Goal: Information Seeking & Learning: Learn about a topic

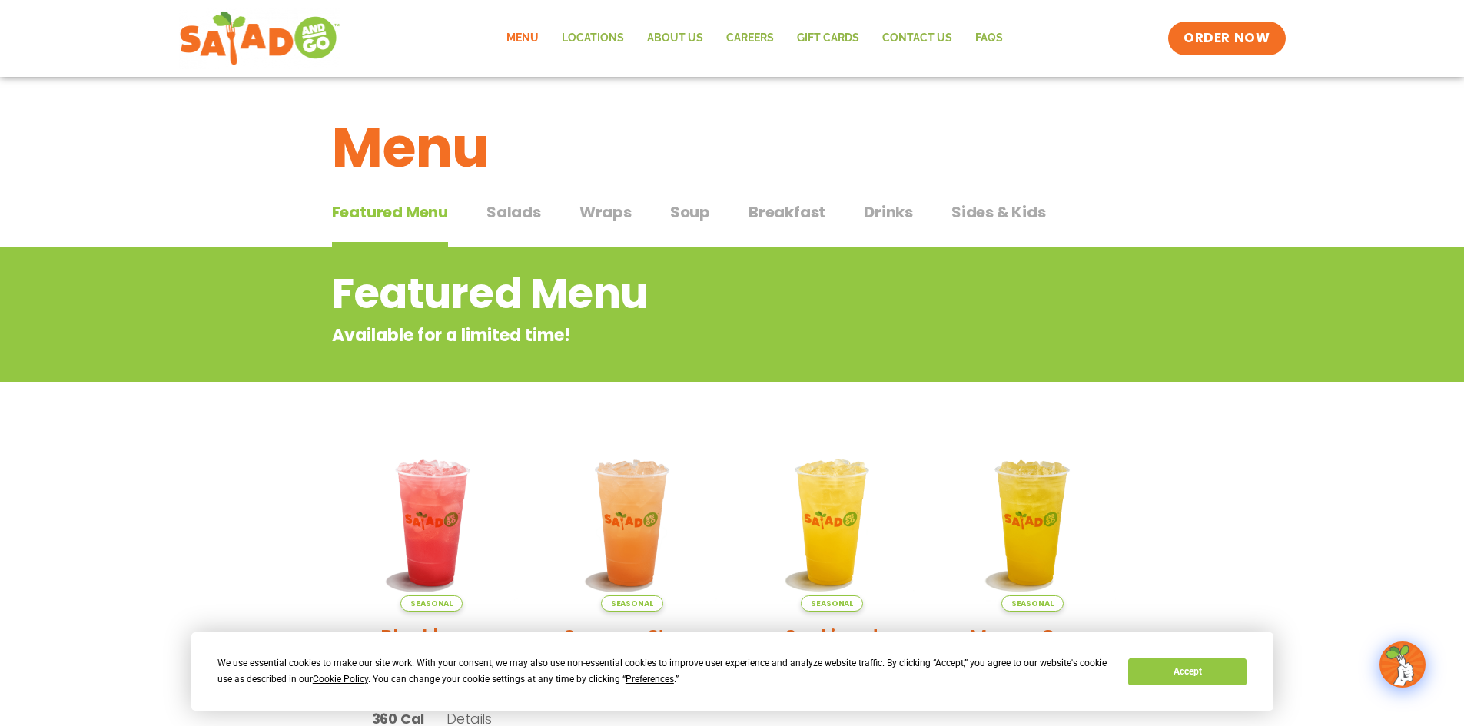
click at [531, 218] on span "Salads" at bounding box center [514, 212] width 55 height 23
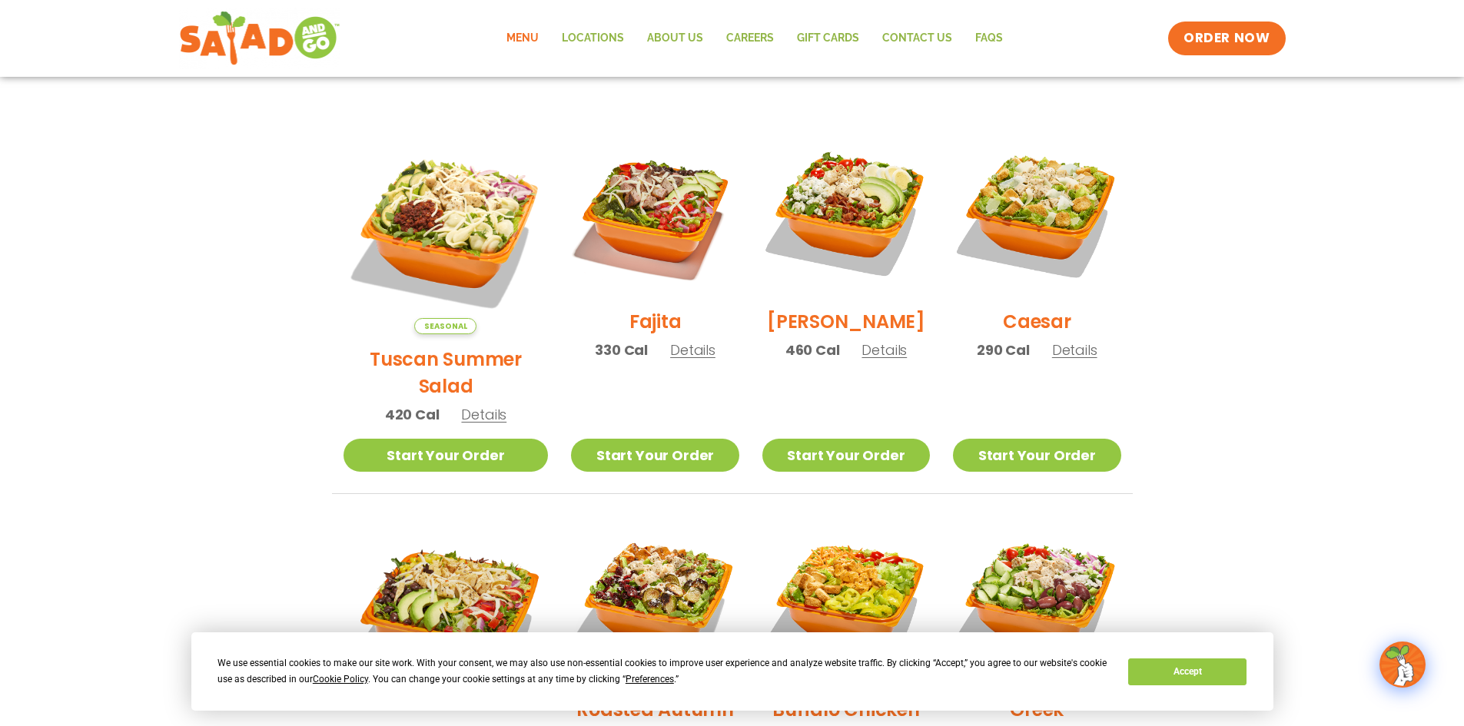
scroll to position [384, 0]
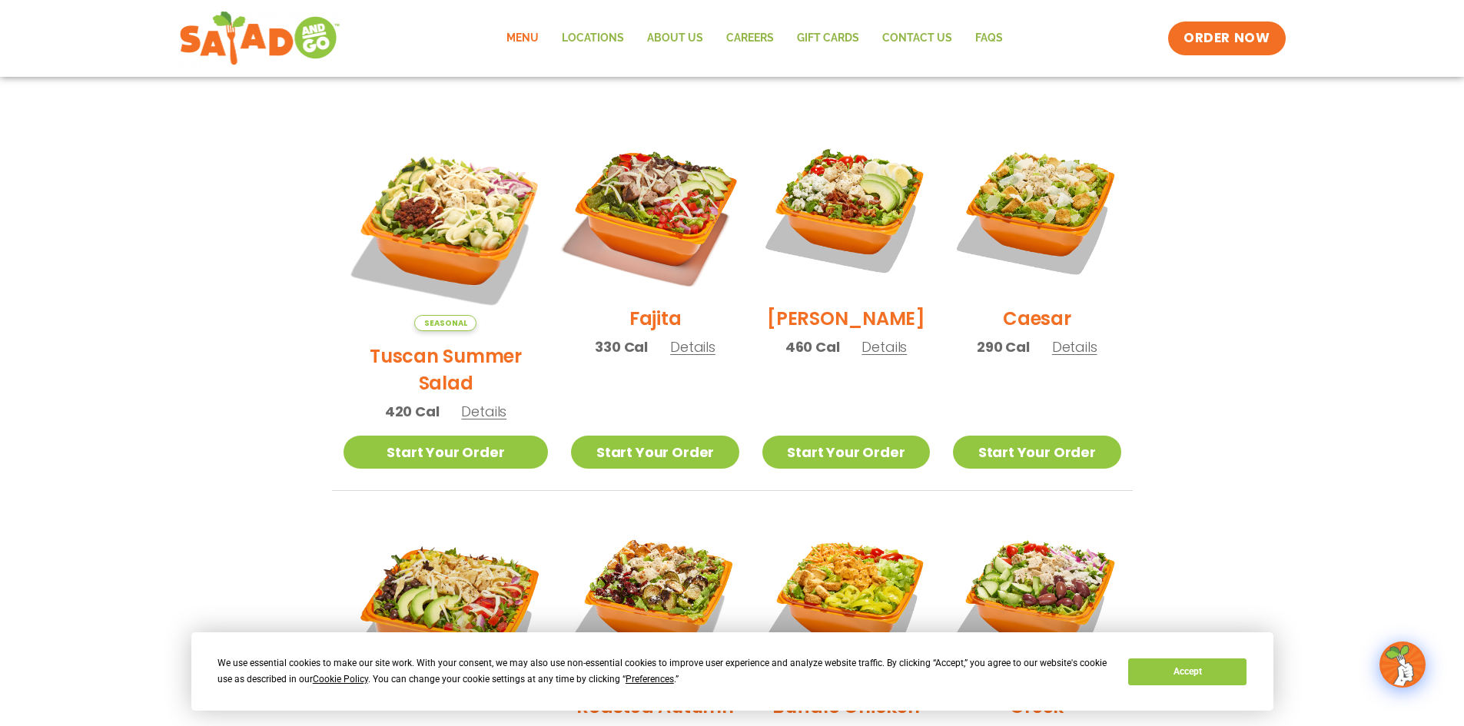
click at [620, 212] on img at bounding box center [655, 209] width 197 height 197
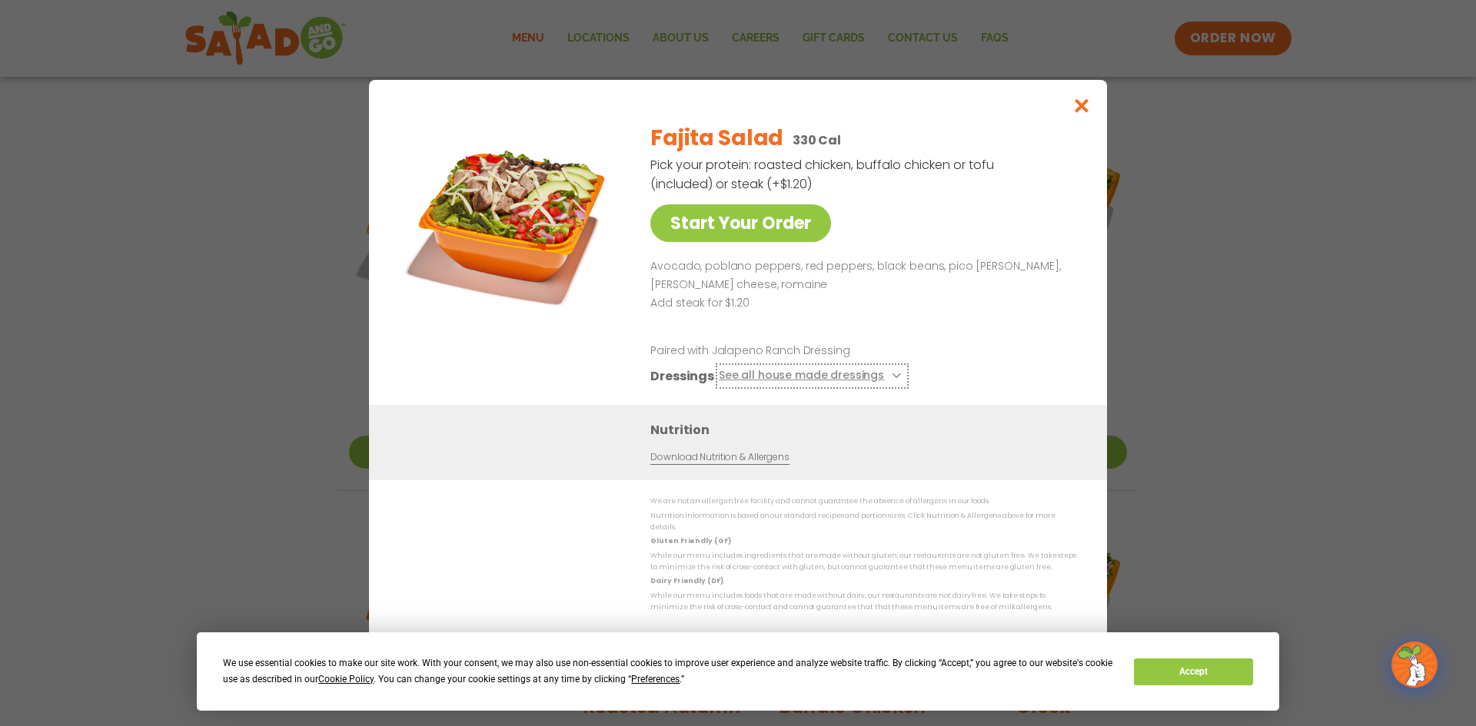
click at [868, 379] on button "See all house made dressings" at bounding box center [812, 376] width 187 height 19
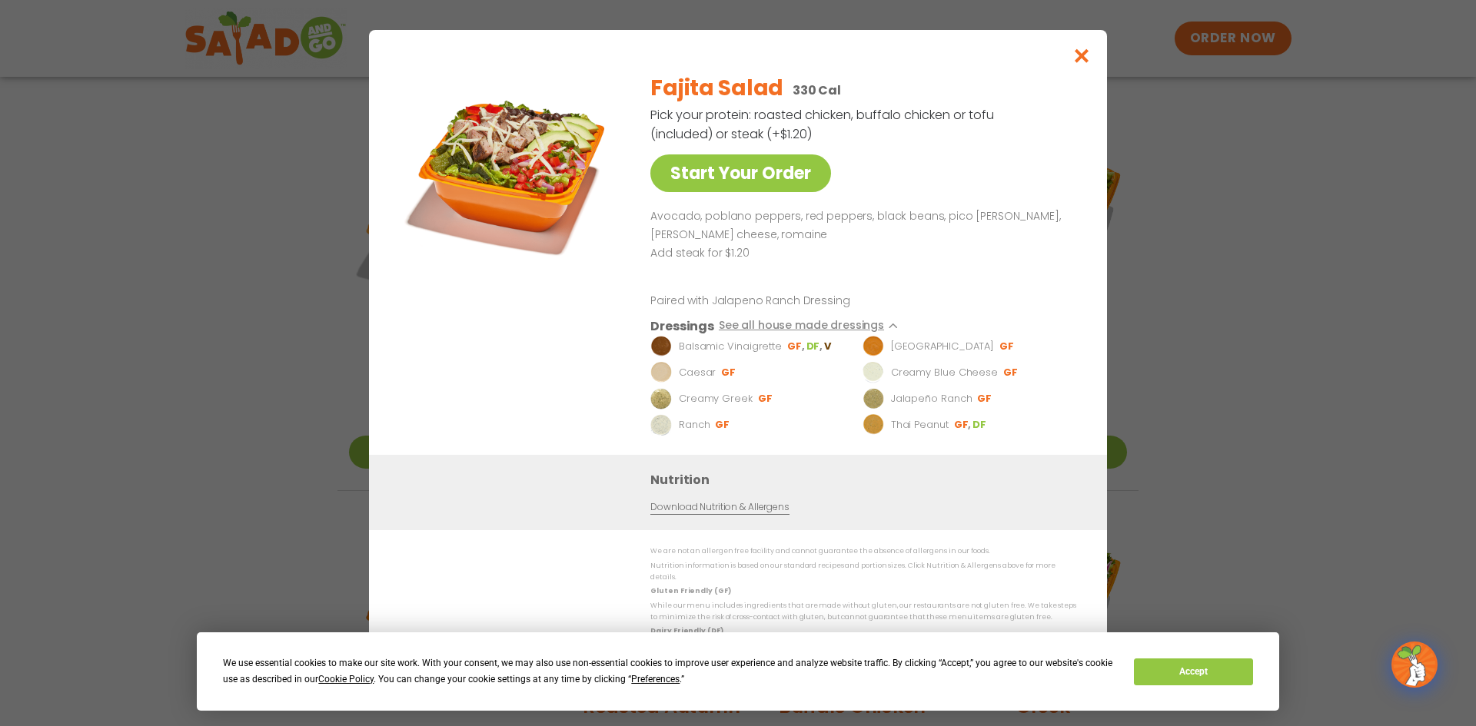
click at [769, 512] on link "Download Nutrition & Allergens" at bounding box center [719, 507] width 138 height 15
click at [1077, 60] on icon "Close modal" at bounding box center [1081, 56] width 19 height 16
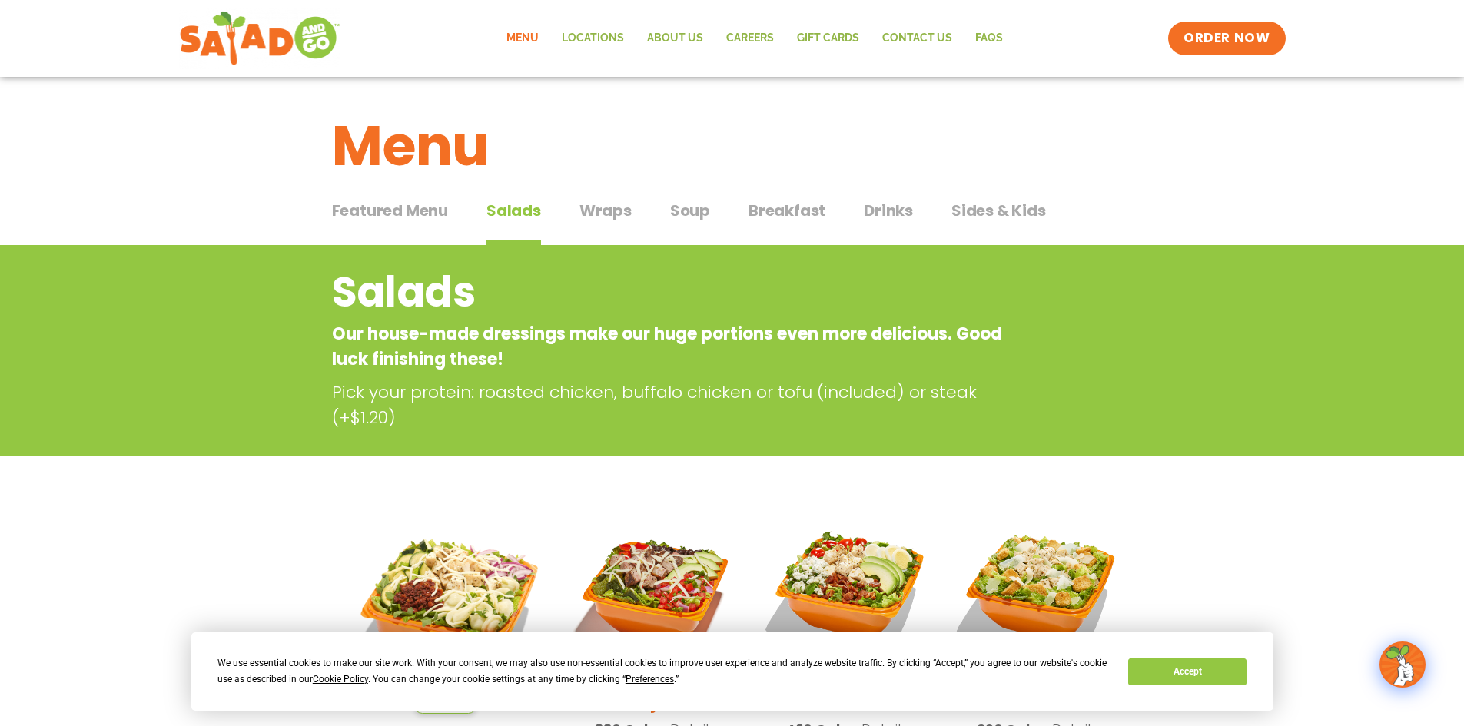
scroll to position [0, 0]
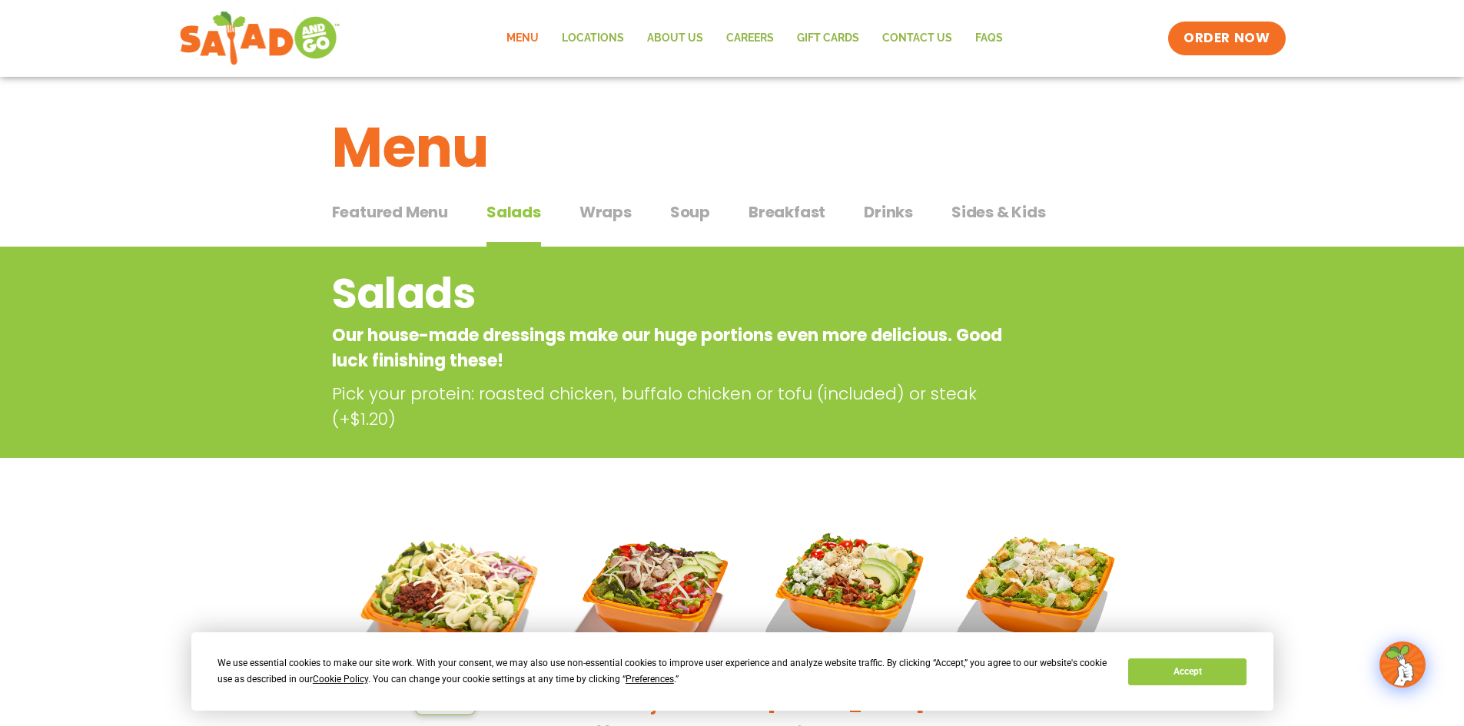
click at [997, 213] on span "Sides & Kids" at bounding box center [999, 212] width 95 height 23
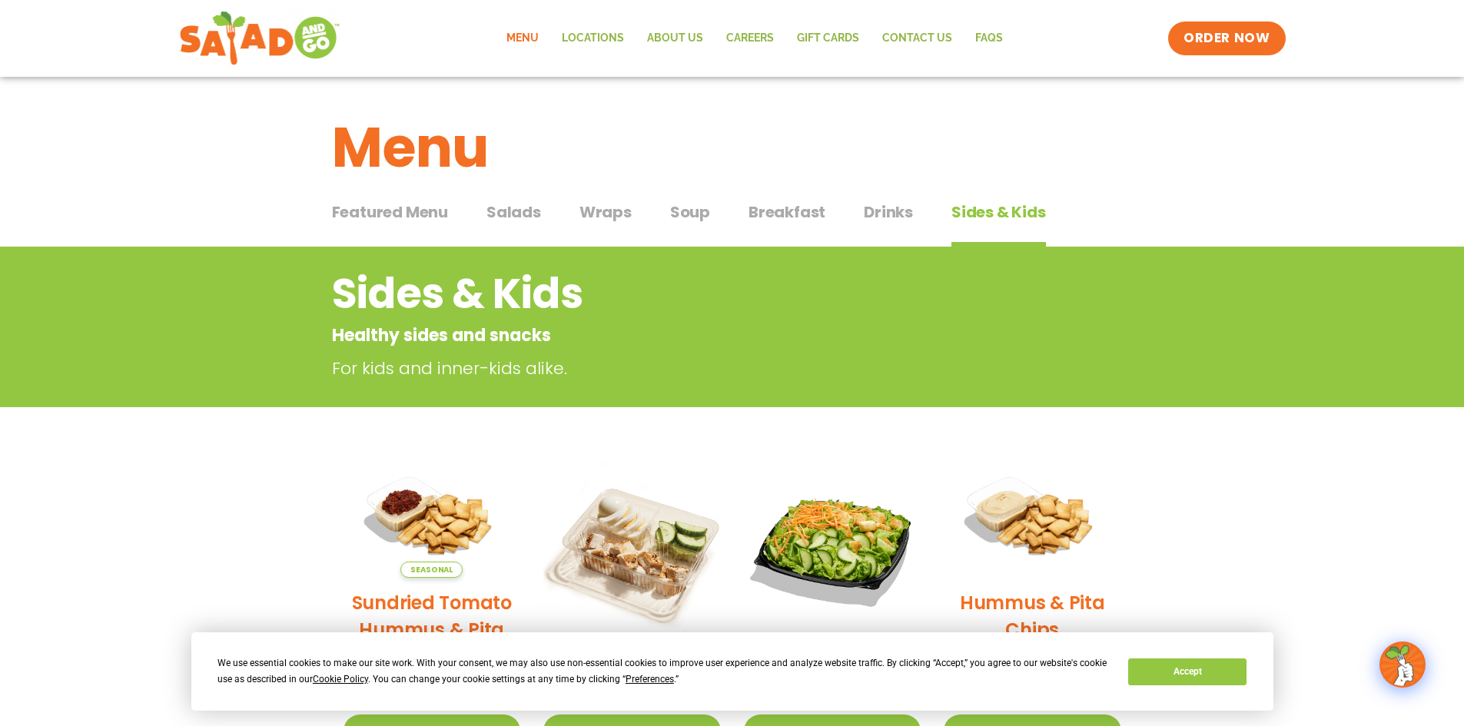
click at [402, 216] on span "Featured Menu" at bounding box center [390, 212] width 116 height 23
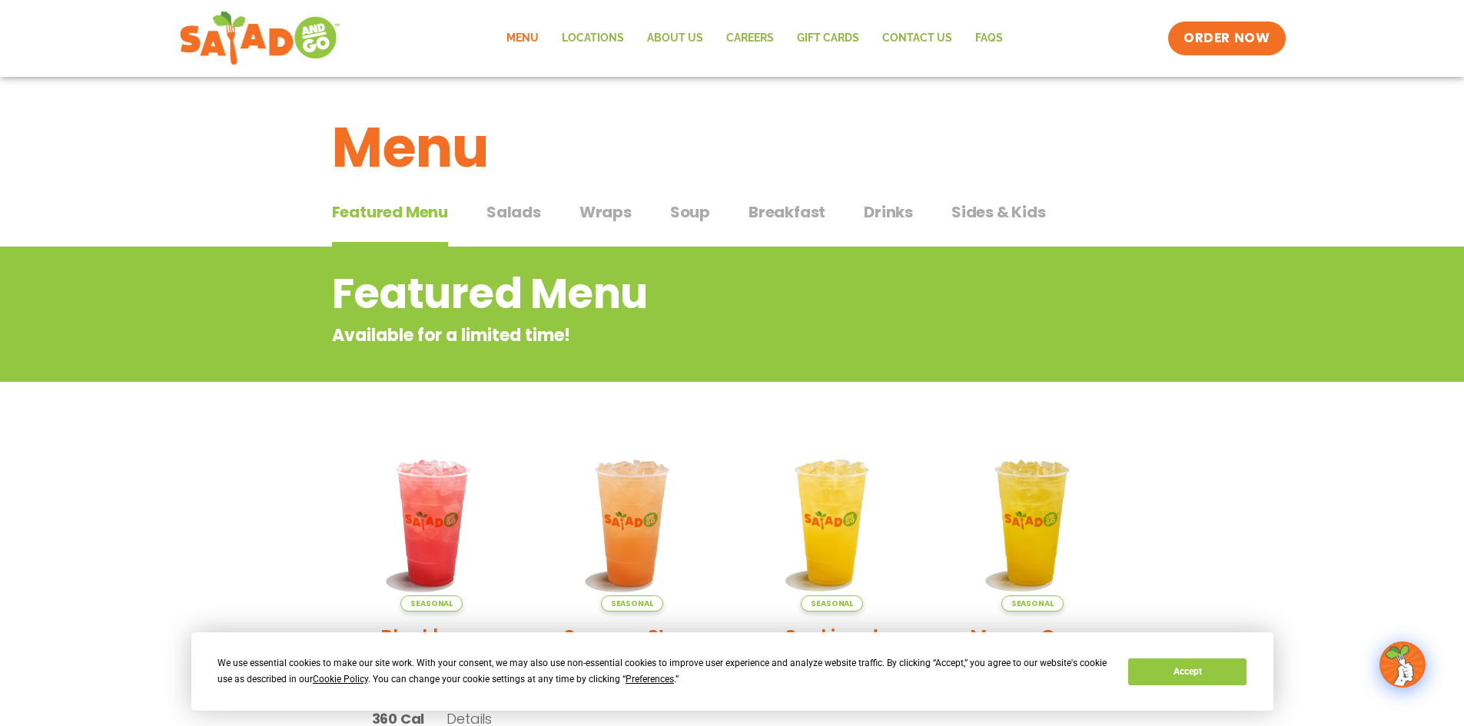
click at [517, 214] on span "Salads" at bounding box center [514, 212] width 55 height 23
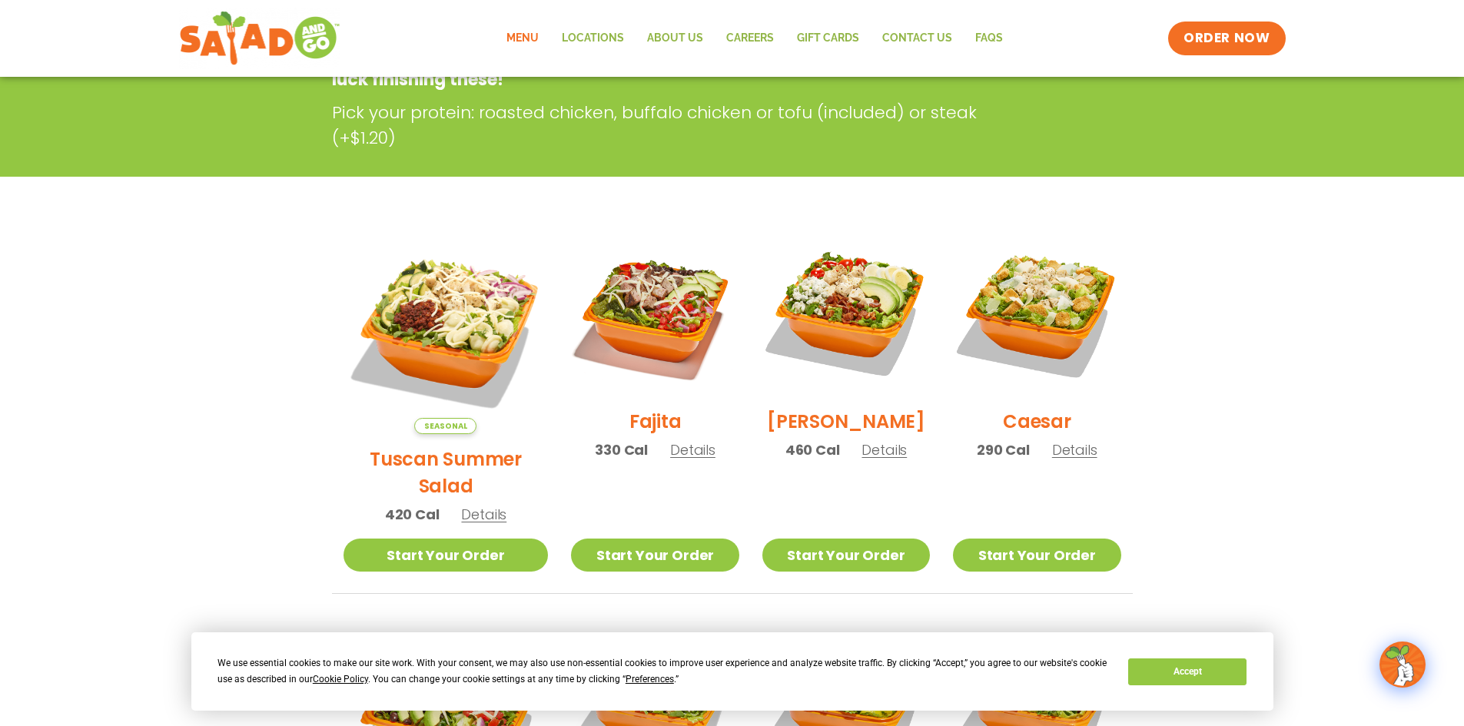
scroll to position [307, 0]
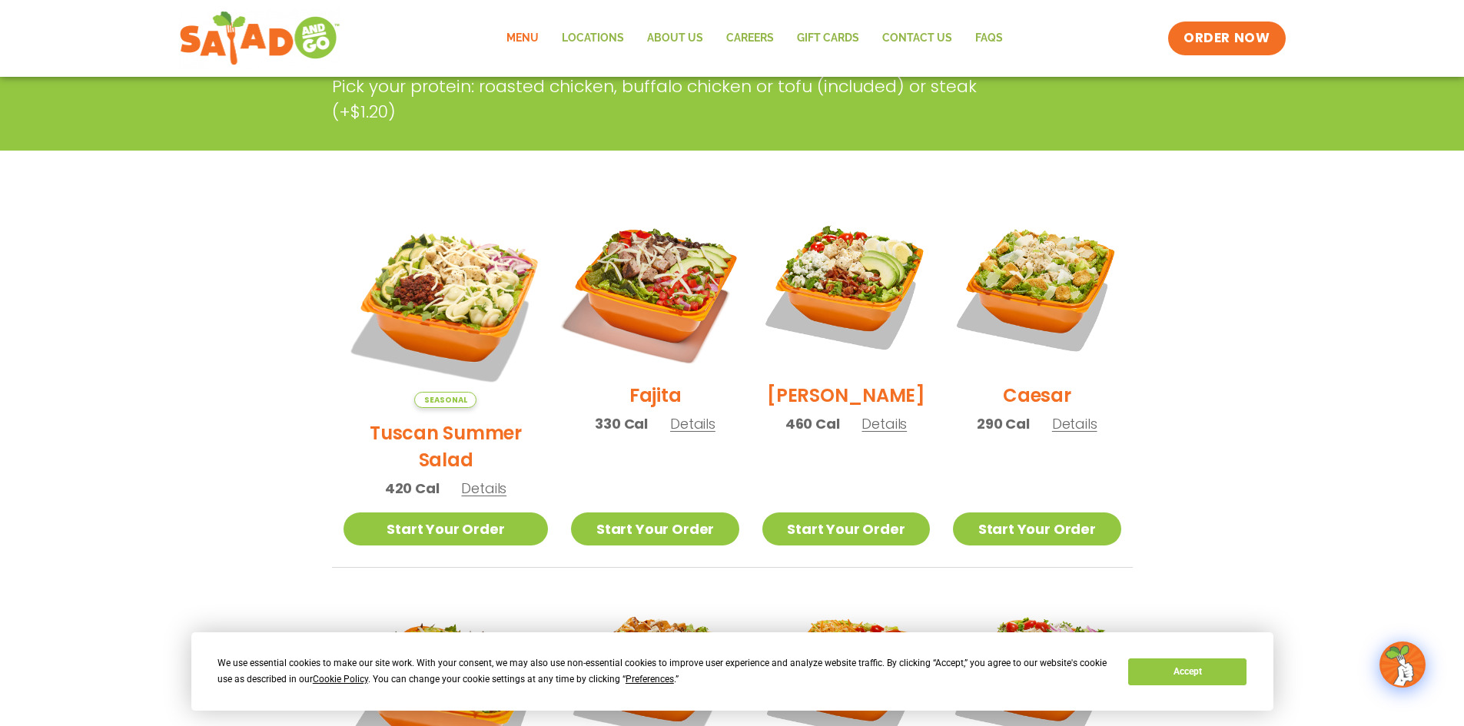
click at [636, 294] on img at bounding box center [655, 286] width 197 height 197
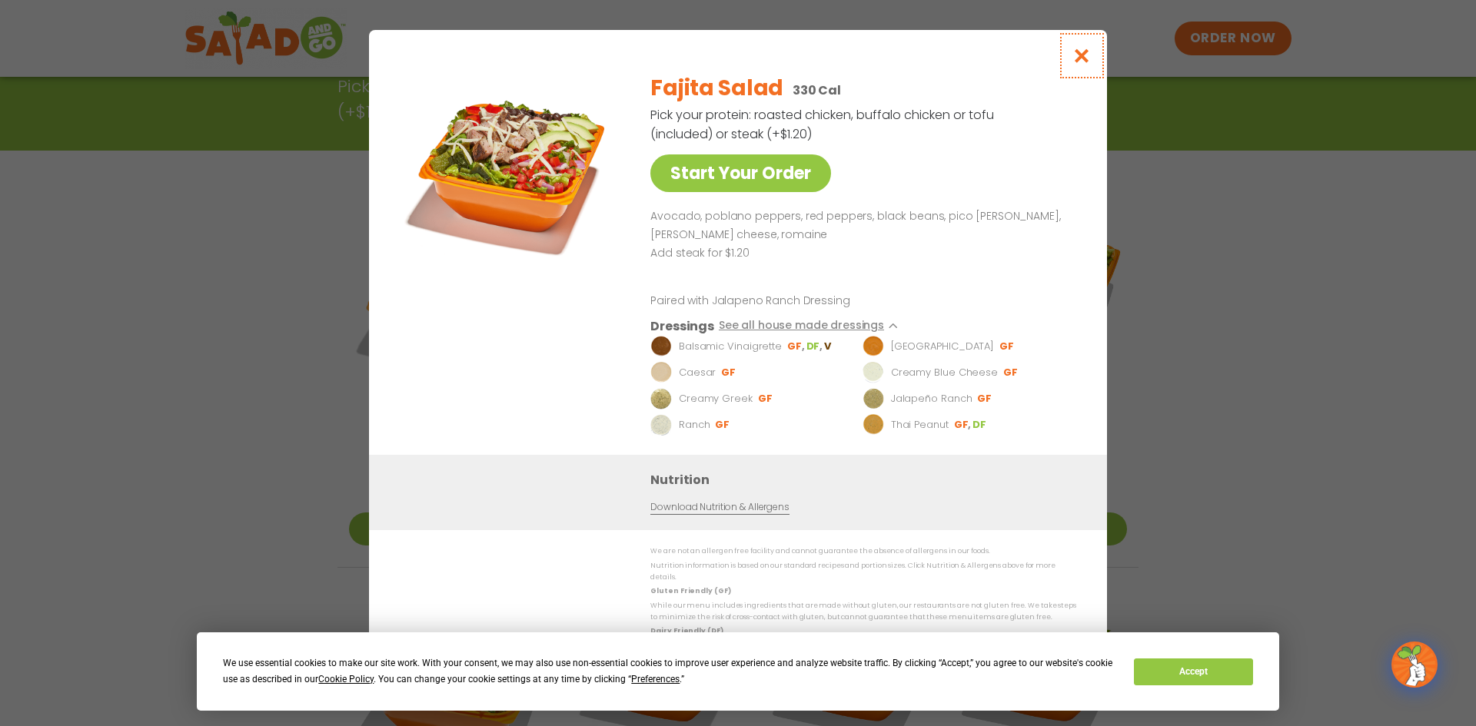
click at [1081, 59] on icon "Close modal" at bounding box center [1081, 56] width 19 height 16
